Goal: Find specific fact

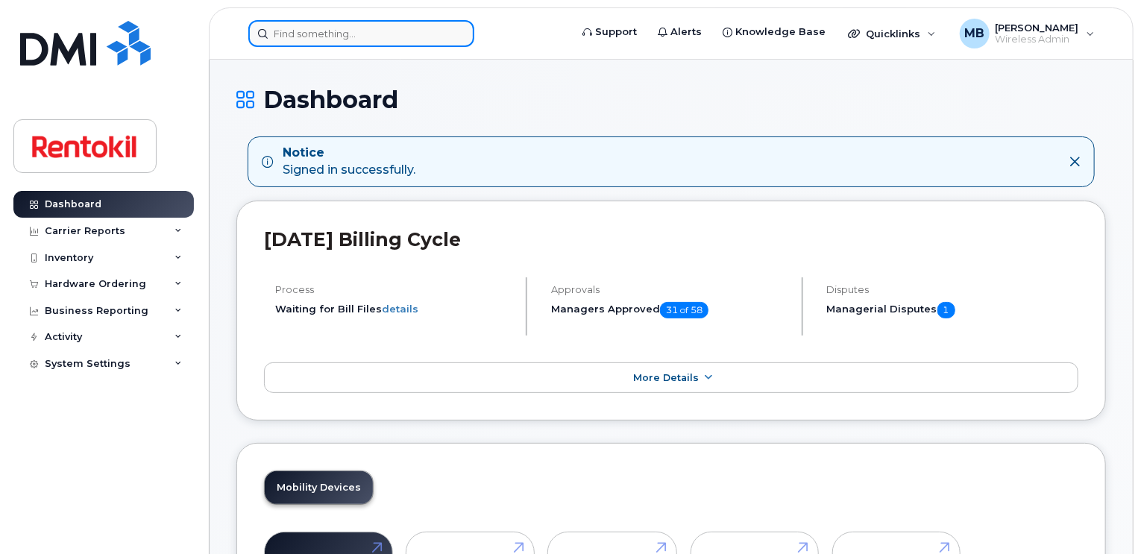
click at [398, 28] on input at bounding box center [361, 33] width 226 height 27
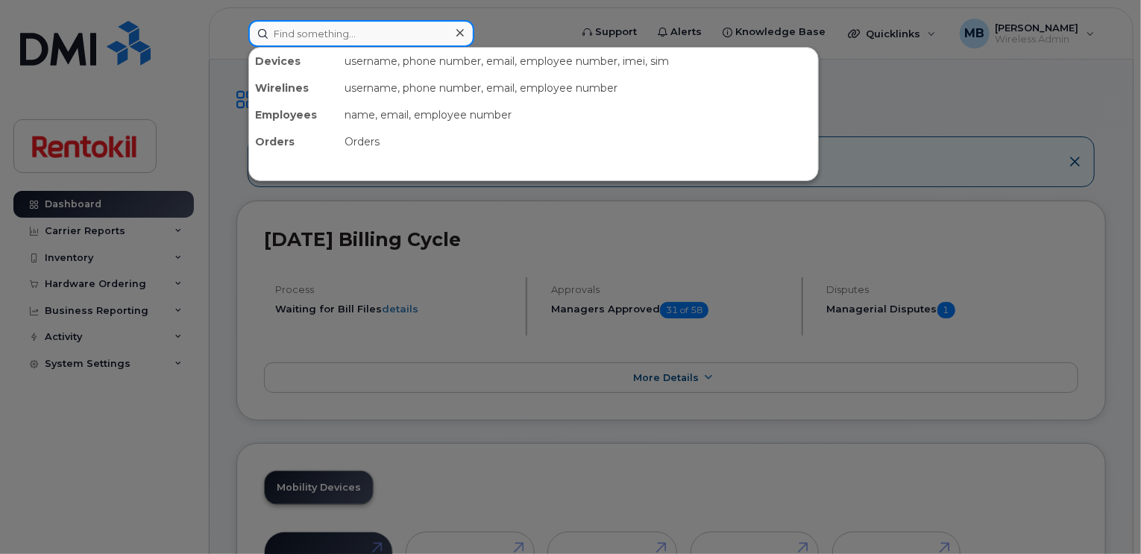
paste input "902-209-4031"
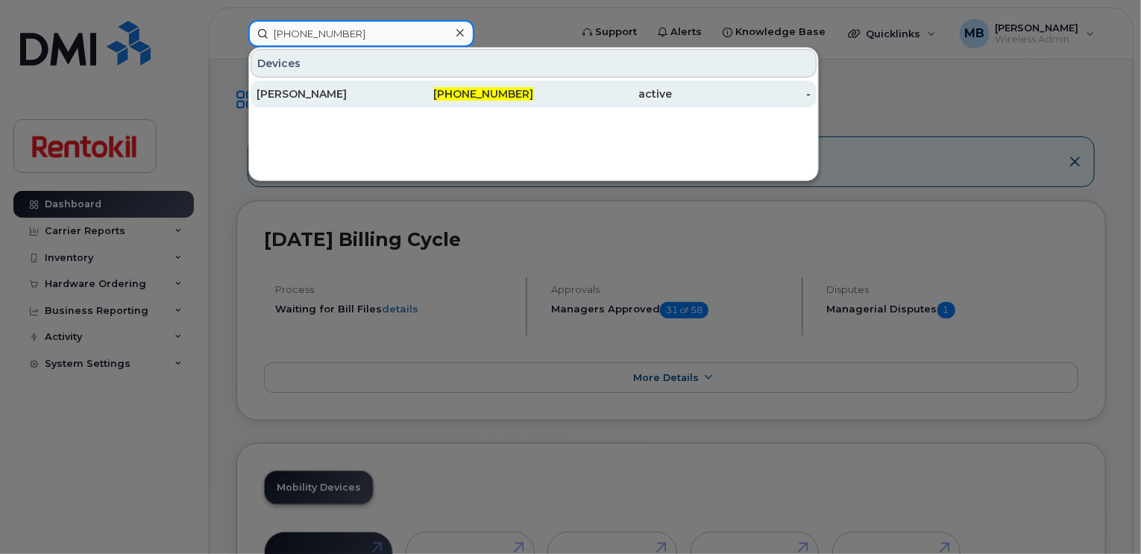
type input "902-209-4031"
click at [407, 99] on div "902-209-4031" at bounding box center [464, 93] width 139 height 15
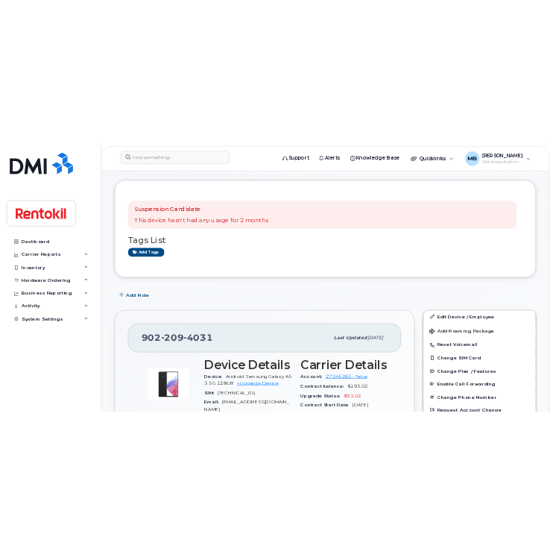
scroll to position [72, 0]
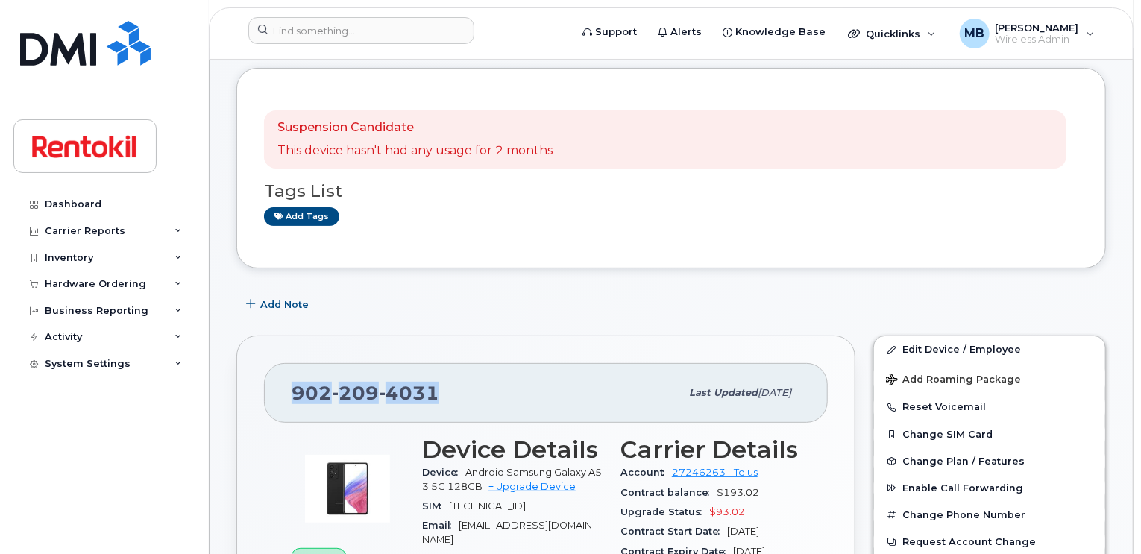
drag, startPoint x: 441, startPoint y: 392, endPoint x: 293, endPoint y: 390, distance: 147.6
click at [293, 390] on div "[PHONE_NUMBER]" at bounding box center [485, 392] width 388 height 31
copy span "[PHONE_NUMBER]"
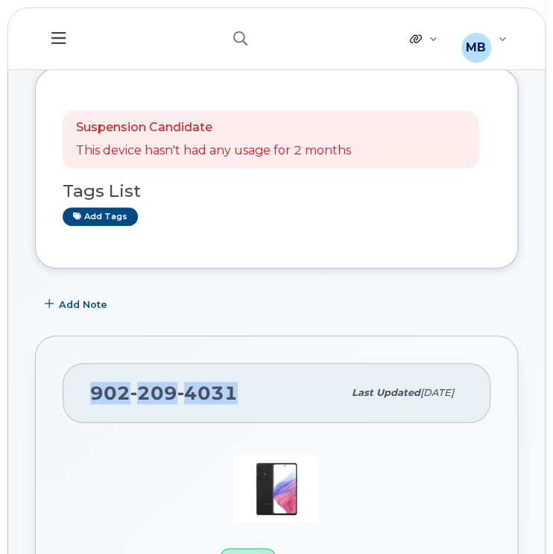
click at [215, 378] on div "[PHONE_NUMBER]" at bounding box center [216, 392] width 253 height 31
drag, startPoint x: 233, startPoint y: 387, endPoint x: 94, endPoint y: 388, distance: 138.7
click at [94, 388] on span "[PHONE_NUMBER]" at bounding box center [164, 393] width 148 height 22
copy span "[PHONE_NUMBER]"
